Goal: Task Accomplishment & Management: Manage account settings

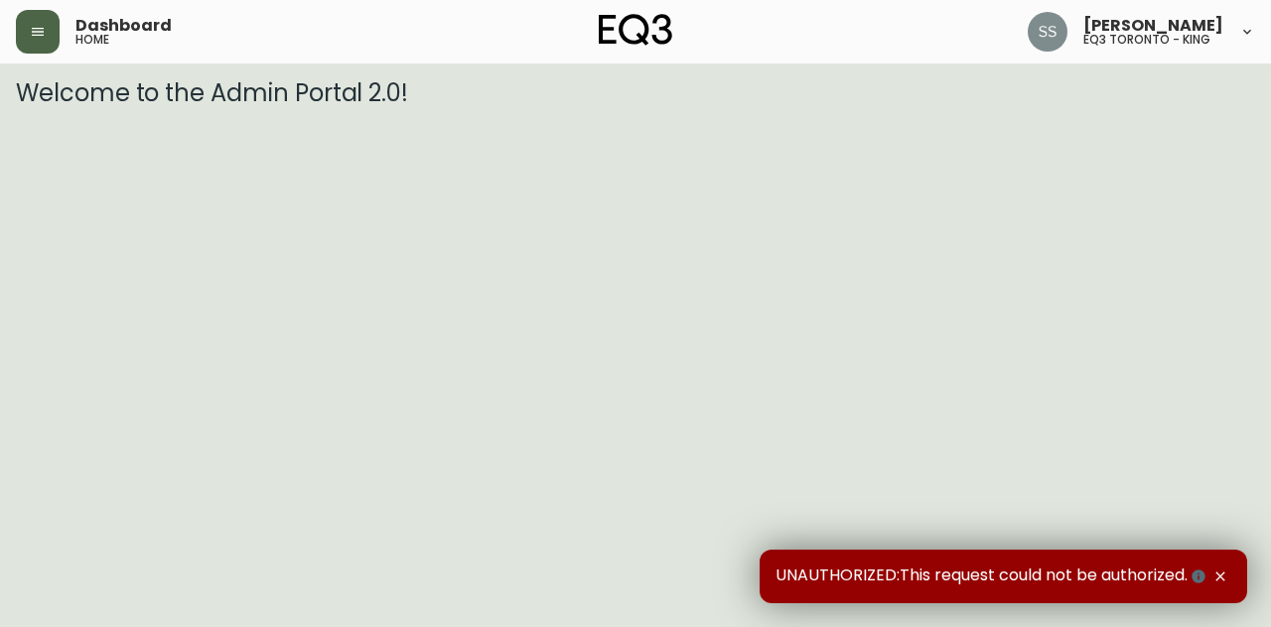
click at [42, 35] on icon "button" at bounding box center [38, 32] width 12 height 8
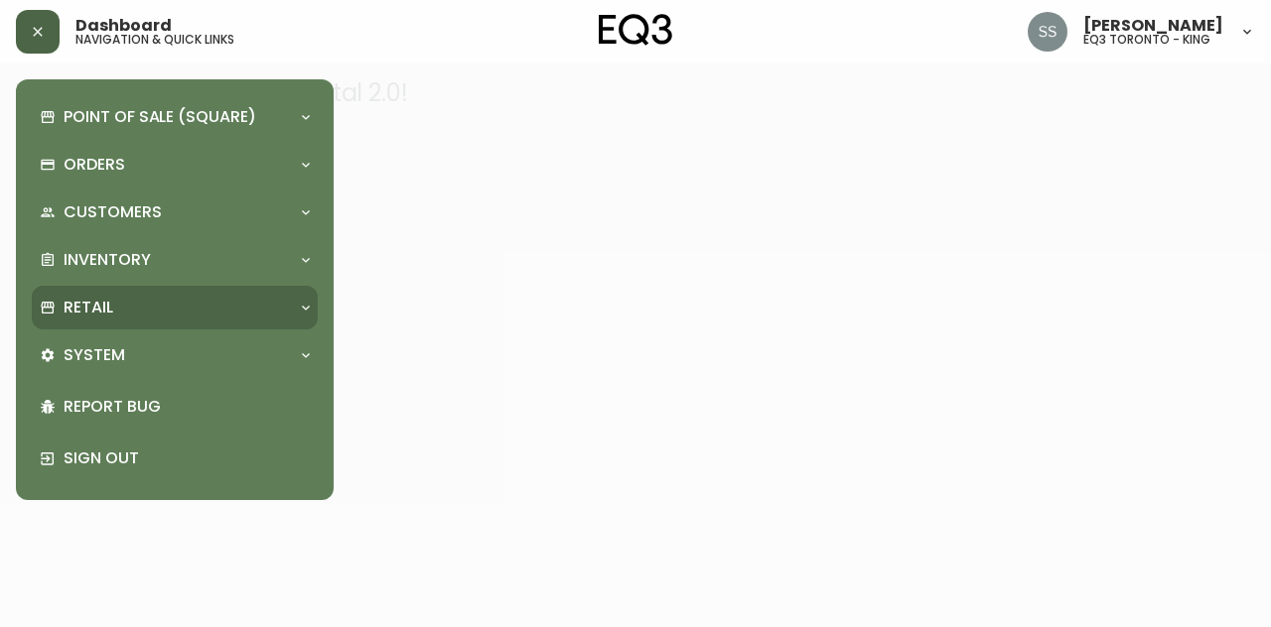
click at [176, 301] on div "Retail" at bounding box center [165, 308] width 250 height 22
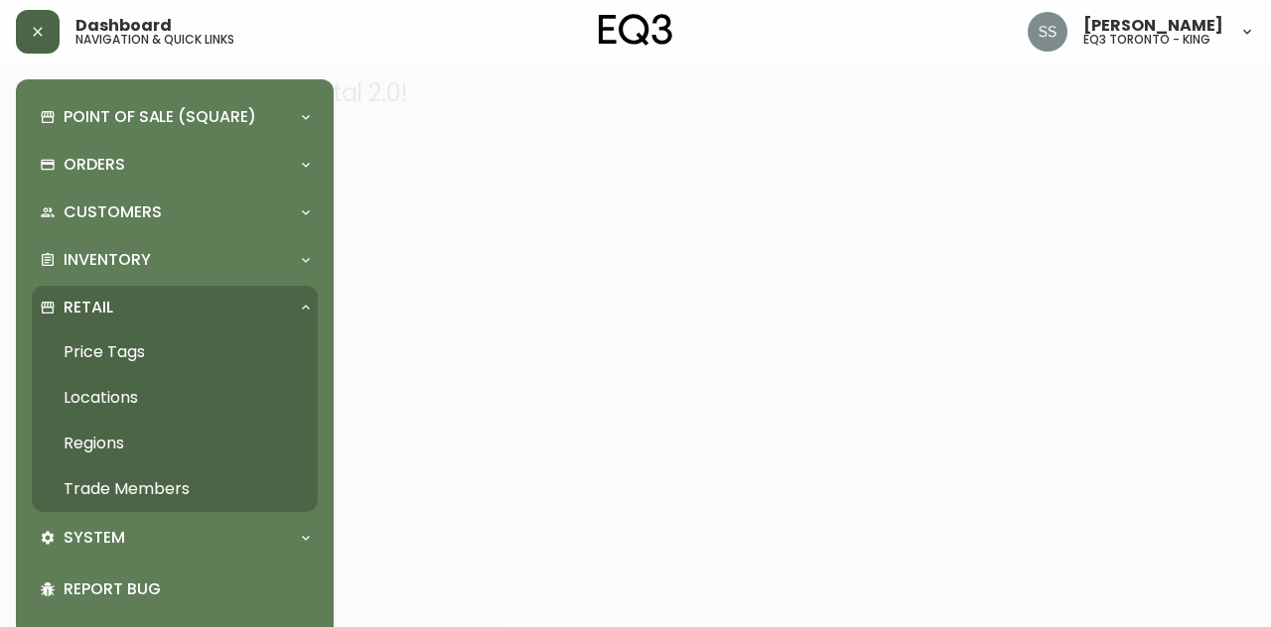
click at [150, 487] on link "Trade Members" at bounding box center [175, 490] width 286 height 46
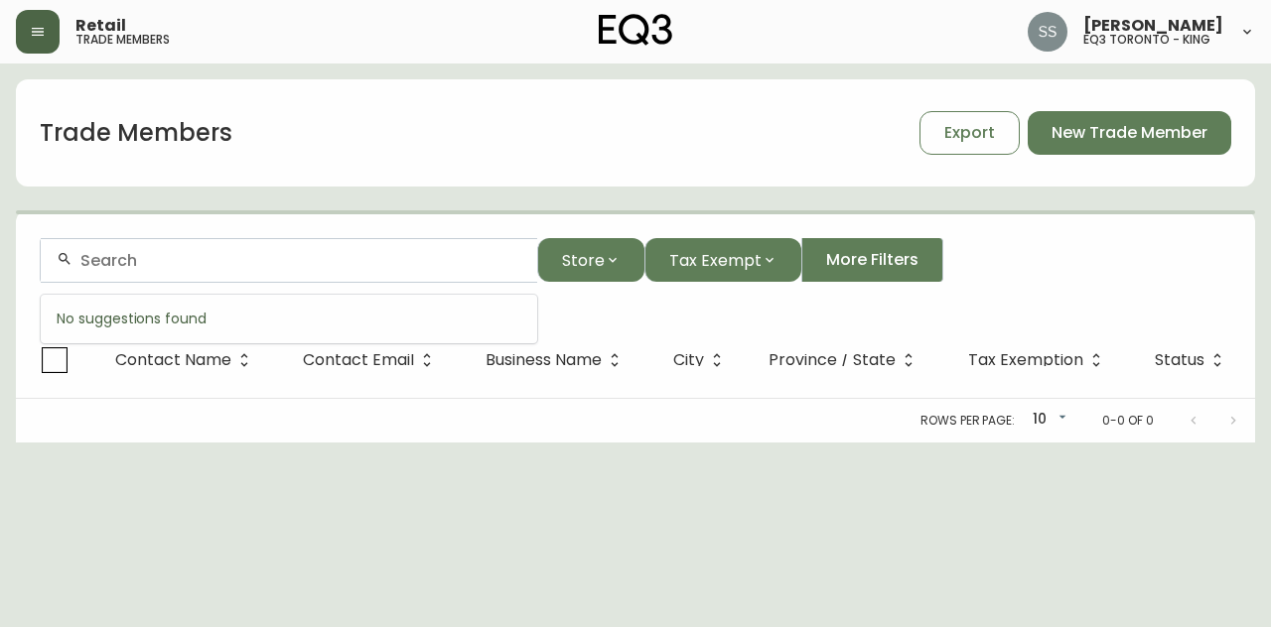
click at [339, 257] on input "text" at bounding box center [300, 260] width 441 height 19
paste input "[EMAIL_ADDRESS][DOMAIN_NAME]"
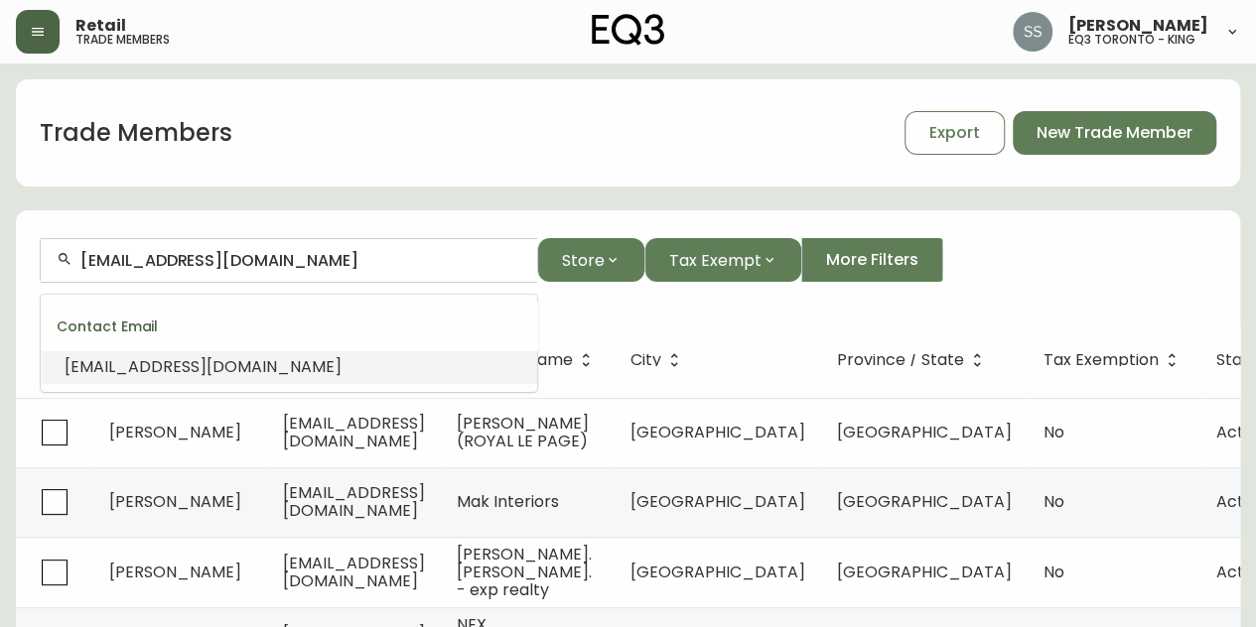
click at [242, 372] on li "[EMAIL_ADDRESS][DOMAIN_NAME]" at bounding box center [289, 367] width 496 height 34
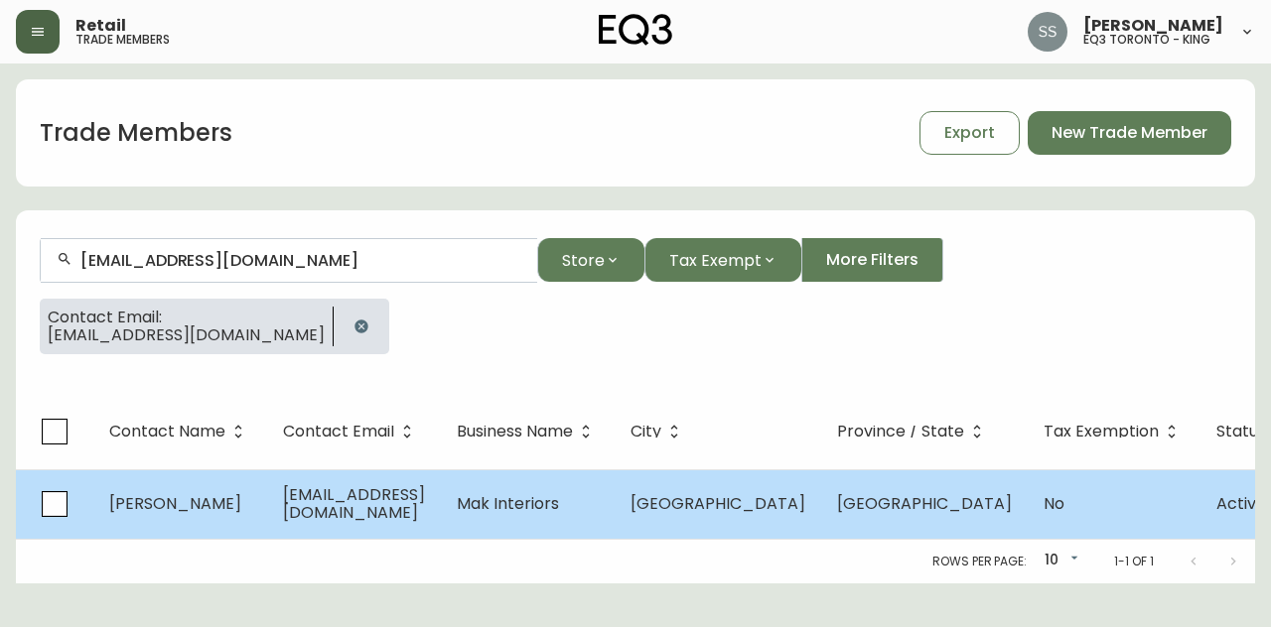
type input "[EMAIL_ADDRESS][DOMAIN_NAME]"
click at [721, 505] on span "[GEOGRAPHIC_DATA]" at bounding box center [717, 503] width 175 height 23
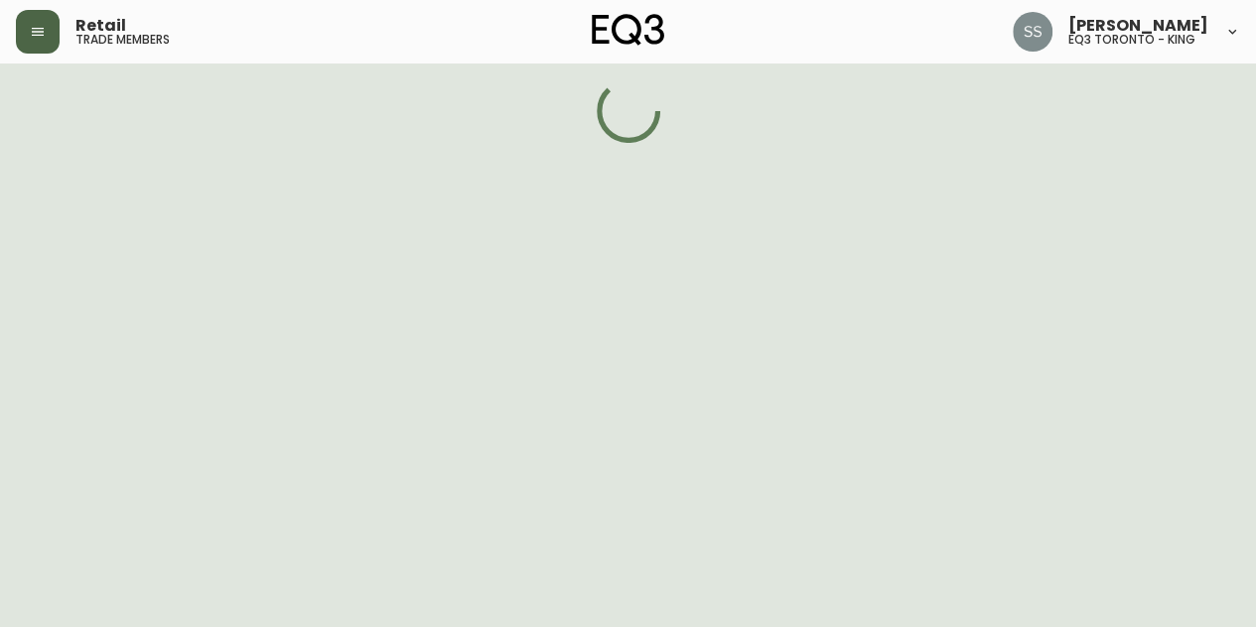
select select "BC"
select select "CA"
select select "CA_EN"
select select "Other"
select select "Interior Designer"
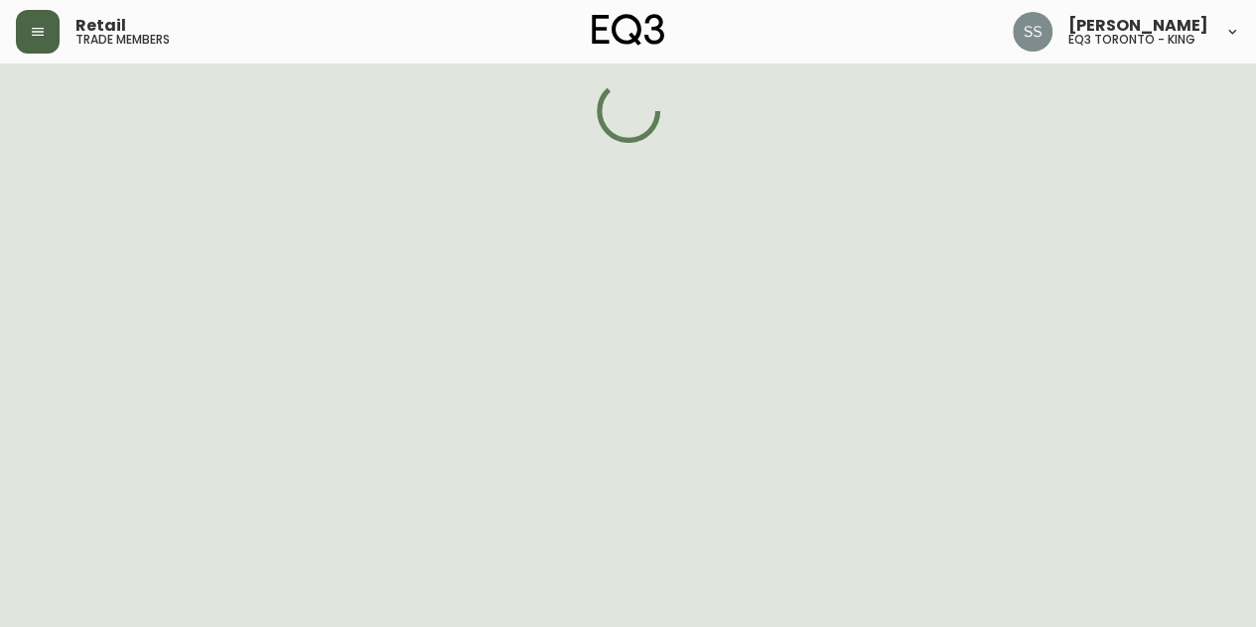
select select "false"
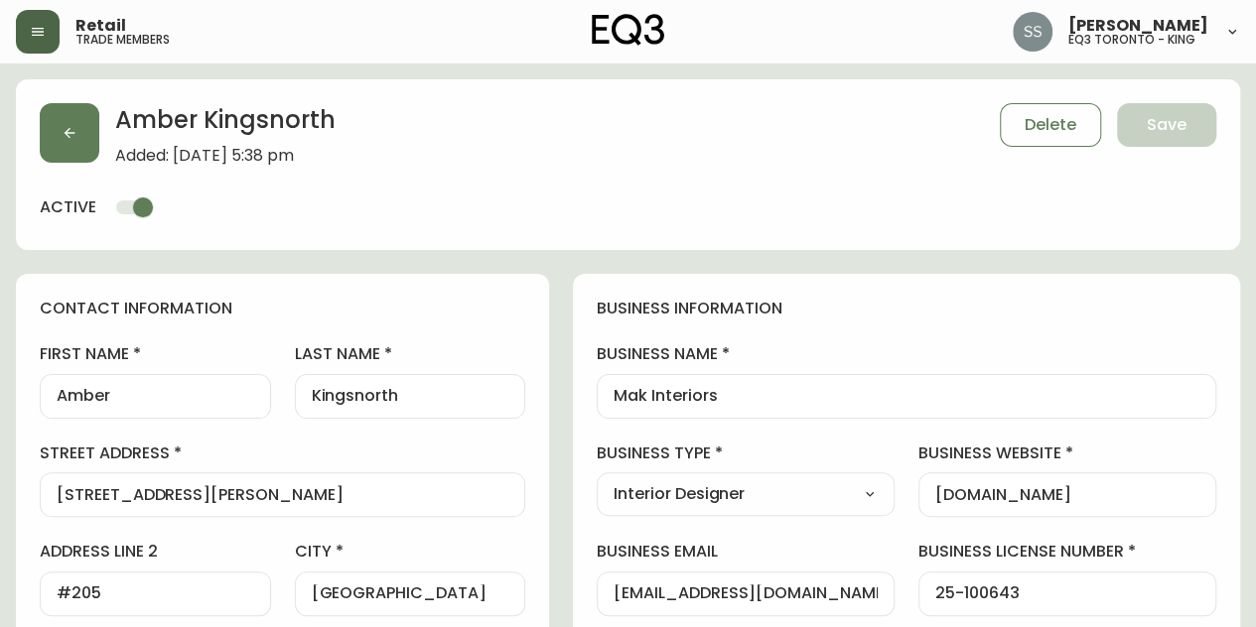
type input "EQ3 [GEOGRAPHIC_DATA]"
select select "cjw10z96p001r6gs00juufhhe"
